Goal: Task Accomplishment & Management: Manage account settings

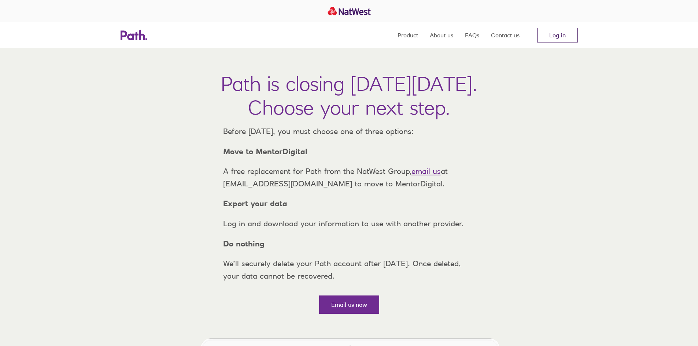
click at [557, 36] on link "Log in" at bounding box center [557, 35] width 41 height 15
click at [552, 36] on link "Log in" at bounding box center [557, 35] width 41 height 15
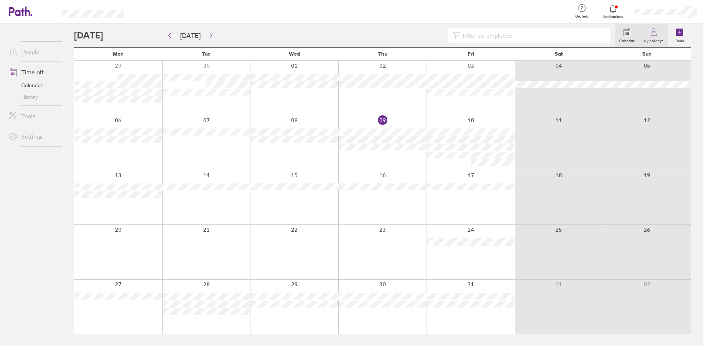
click at [653, 38] on label "My holidays" at bounding box center [653, 40] width 29 height 7
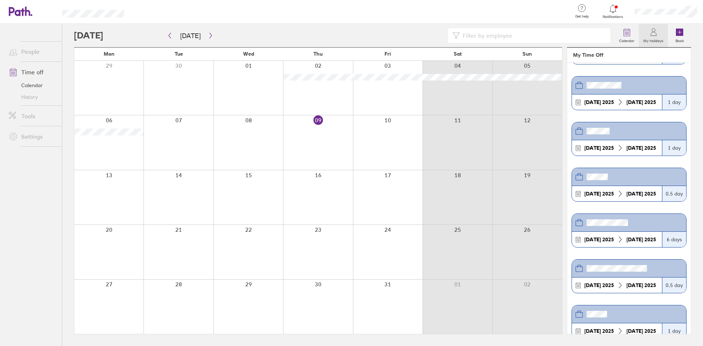
scroll to position [42, 0]
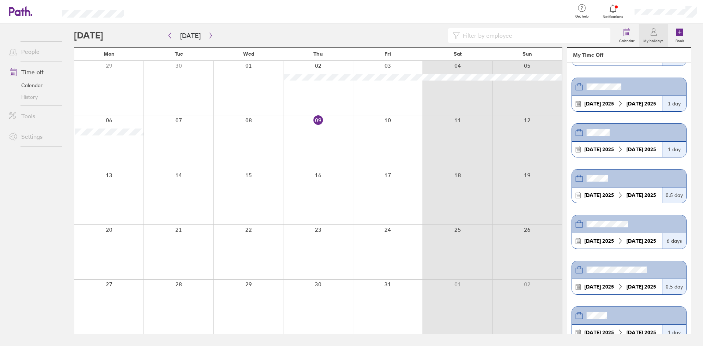
click at [595, 57] on header "My Time Off" at bounding box center [629, 55] width 124 height 15
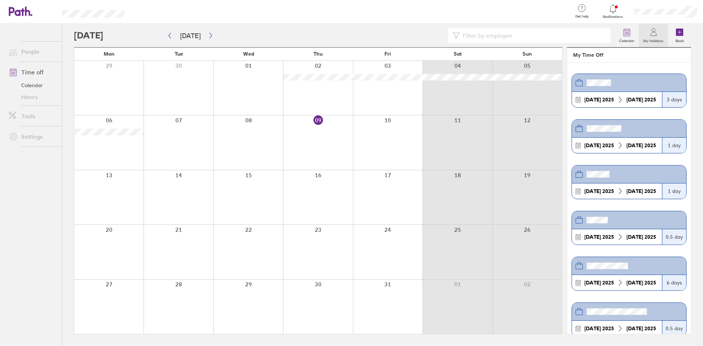
scroll to position [0, 0]
click at [601, 55] on header "My Time Off" at bounding box center [629, 55] width 124 height 15
click at [599, 54] on header "My Time Off" at bounding box center [629, 55] width 124 height 15
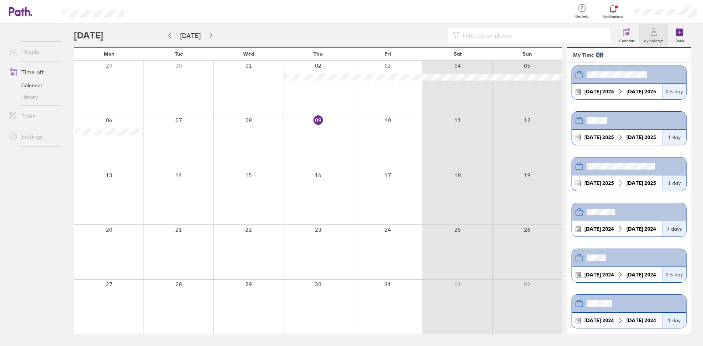
scroll to position [220, 0]
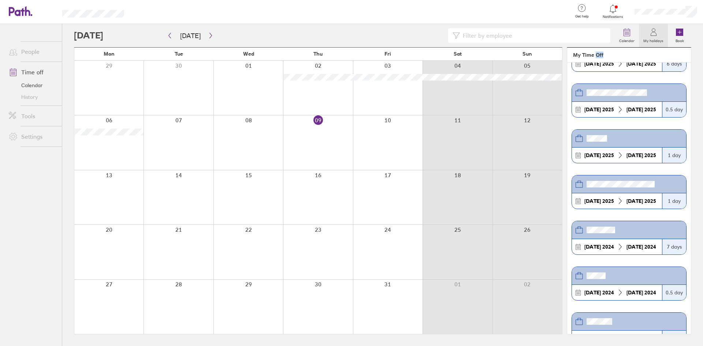
click at [25, 73] on link "Time off" at bounding box center [32, 72] width 59 height 15
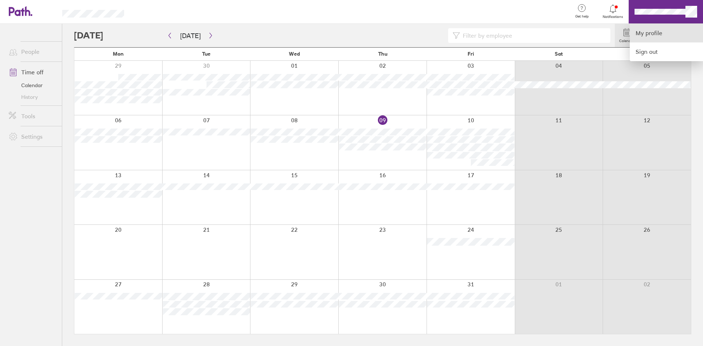
click at [653, 34] on link "My profile" at bounding box center [666, 33] width 73 height 19
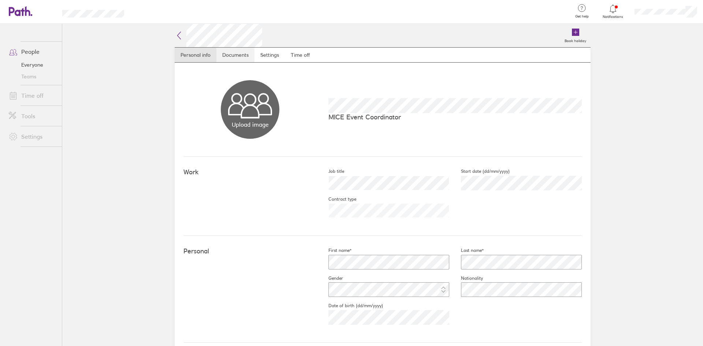
click at [238, 55] on link "Documents" at bounding box center [235, 55] width 38 height 15
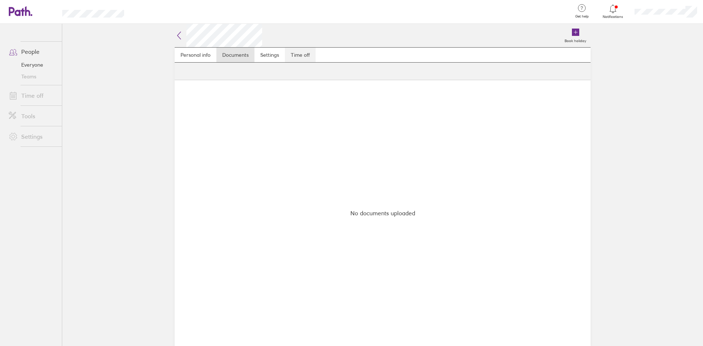
click at [297, 54] on link "Time off" at bounding box center [300, 55] width 31 height 15
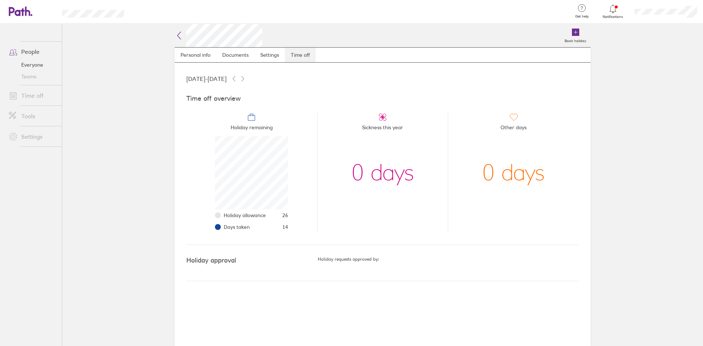
scroll to position [73, 73]
click at [28, 96] on link "Time off" at bounding box center [32, 95] width 59 height 15
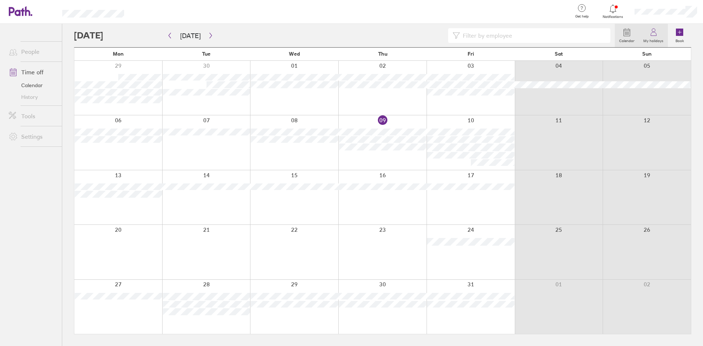
click at [653, 33] on icon at bounding box center [653, 32] width 9 height 9
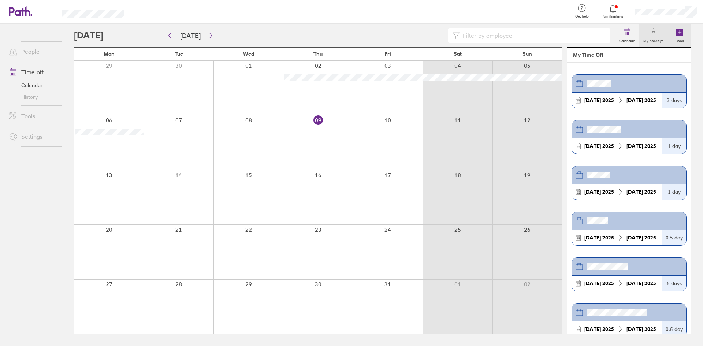
click at [677, 31] on icon at bounding box center [679, 32] width 7 height 7
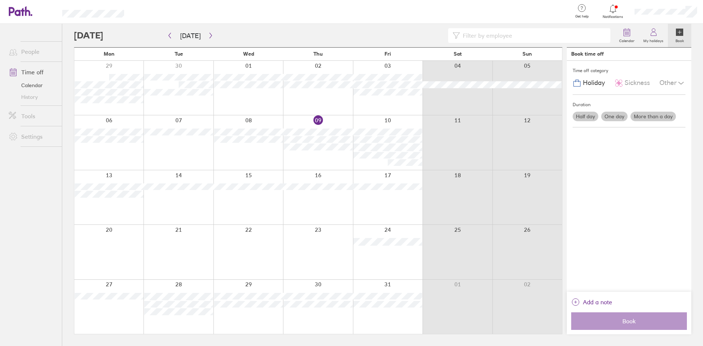
click at [612, 117] on label "One day" at bounding box center [614, 117] width 26 height 10
click at [0, 0] on input "One day" at bounding box center [0, 0] width 0 height 0
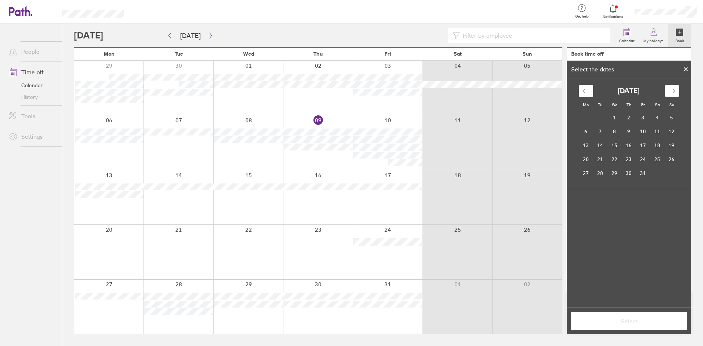
click at [672, 90] on icon "Move forward to switch to the next month." at bounding box center [672, 91] width 7 height 7
click at [646, 130] on td "7" at bounding box center [643, 132] width 14 height 14
click at [631, 321] on span "Select" at bounding box center [629, 321] width 105 height 7
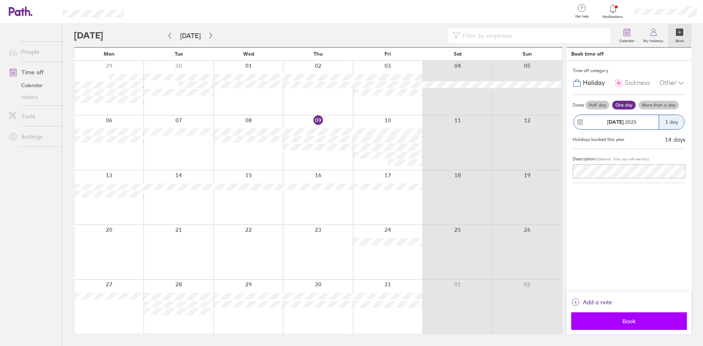
click at [625, 321] on span "Book" at bounding box center [629, 321] width 105 height 7
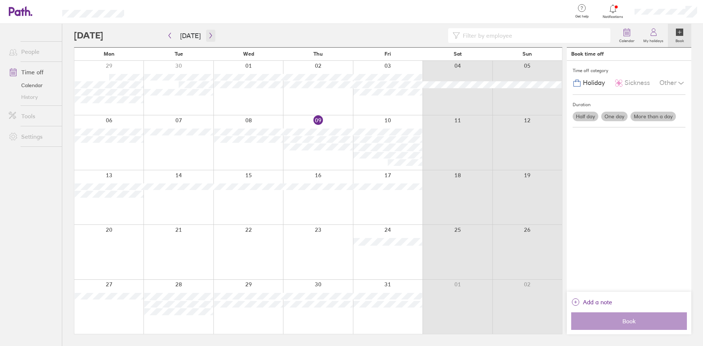
click at [210, 36] on icon "button" at bounding box center [210, 36] width 5 height 6
click at [209, 33] on icon "button" at bounding box center [210, 36] width 5 height 6
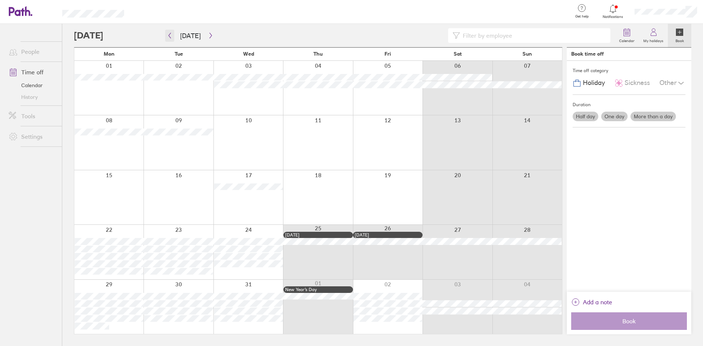
click at [172, 34] on icon "button" at bounding box center [169, 36] width 5 height 6
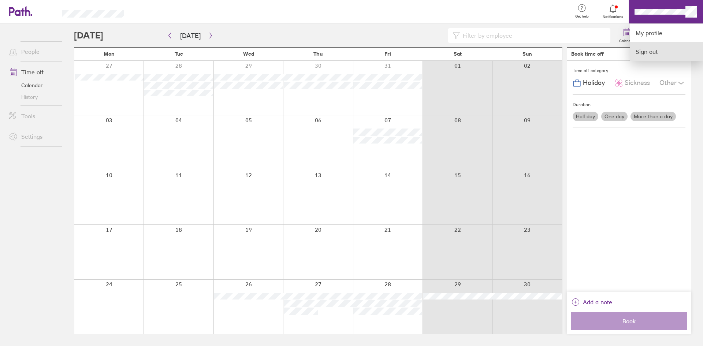
click at [644, 52] on link "Sign out" at bounding box center [666, 51] width 73 height 18
